Goal: Information Seeking & Learning: Learn about a topic

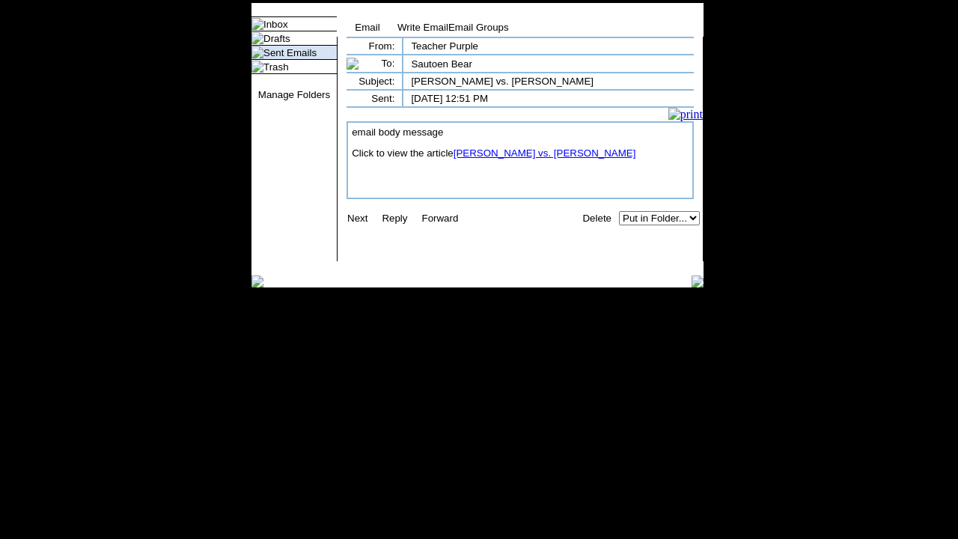
click at [535, 159] on link "[PERSON_NAME] vs. [PERSON_NAME]" at bounding box center [544, 152] width 183 height 11
